Goal: Entertainment & Leisure: Consume media (video, audio)

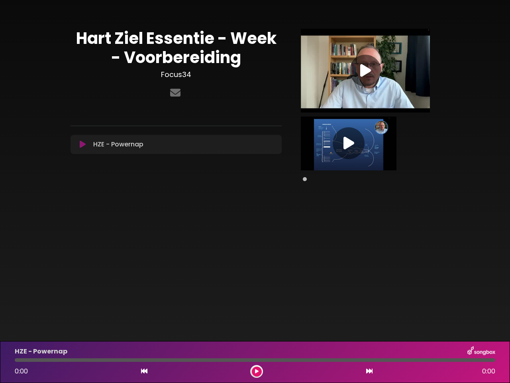
click at [255, 191] on div "[PERSON_NAME] [PERSON_NAME] Essentie - Week - Voorbereiding Focus34" at bounding box center [255, 102] width 369 height 184
click at [83, 144] on icon at bounding box center [83, 144] width 6 height 8
click at [366, 71] on icon at bounding box center [365, 70] width 11 height 14
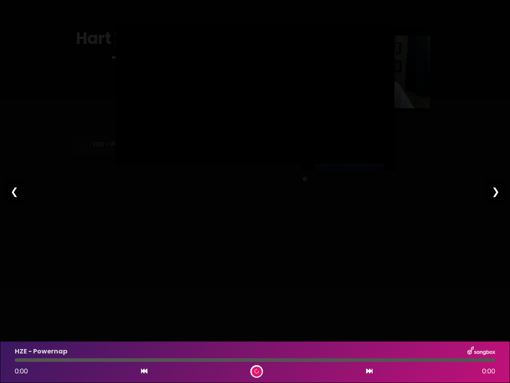
click at [349, 143] on div at bounding box center [255, 94] width 279 height 140
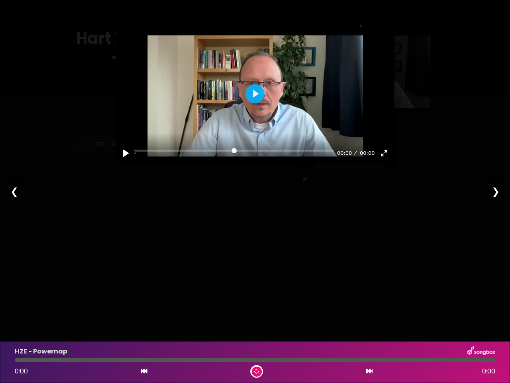
click at [144, 371] on icon at bounding box center [144, 371] width 6 height 6
click at [370, 371] on icon at bounding box center [369, 371] width 6 height 6
